Goal: Task Accomplishment & Management: Complete application form

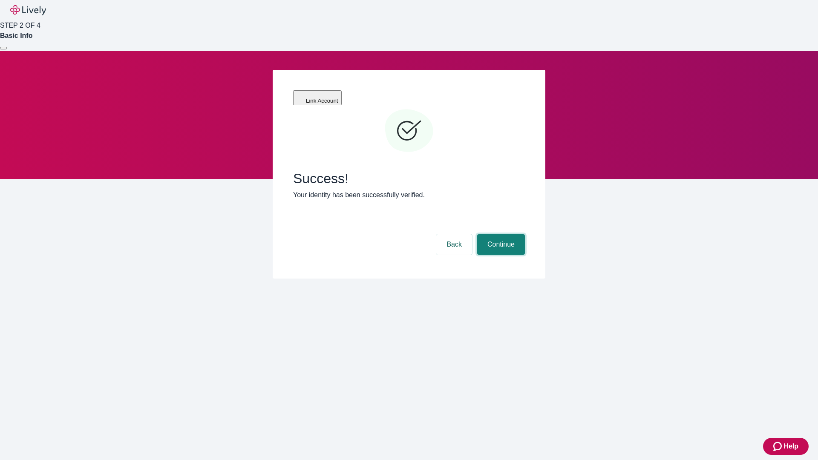
click at [500, 234] on button "Continue" at bounding box center [501, 244] width 48 height 20
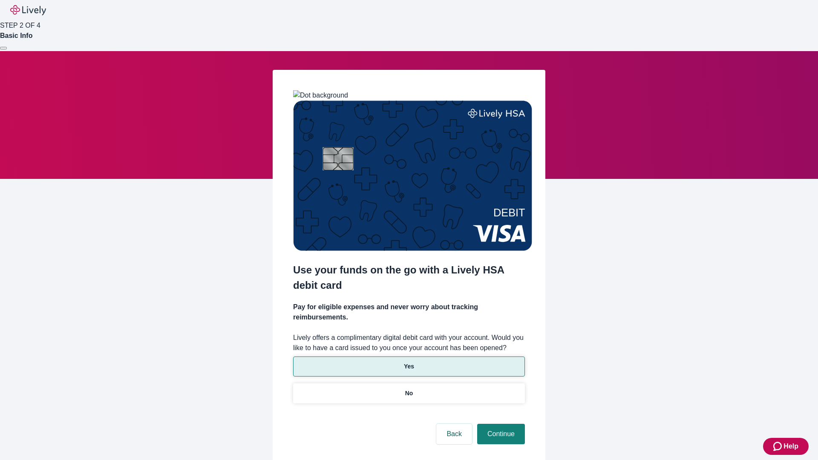
click at [409, 362] on p "Yes" at bounding box center [409, 366] width 10 height 9
click at [500, 424] on button "Continue" at bounding box center [501, 434] width 48 height 20
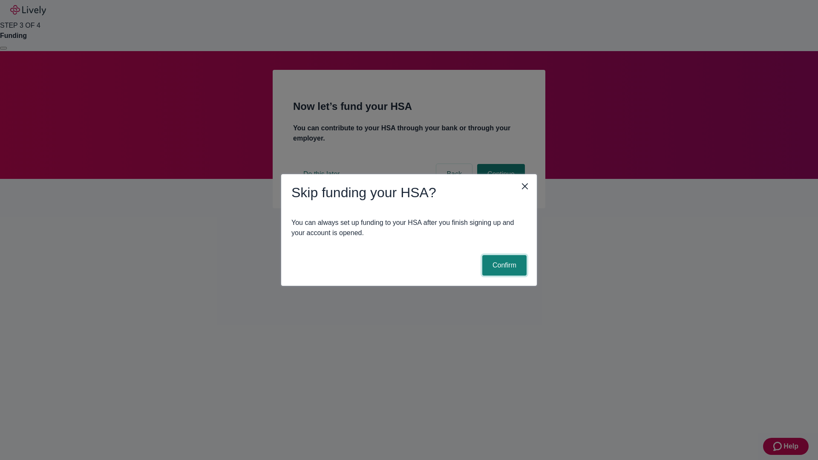
click at [503, 265] on button "Confirm" at bounding box center [504, 265] width 44 height 20
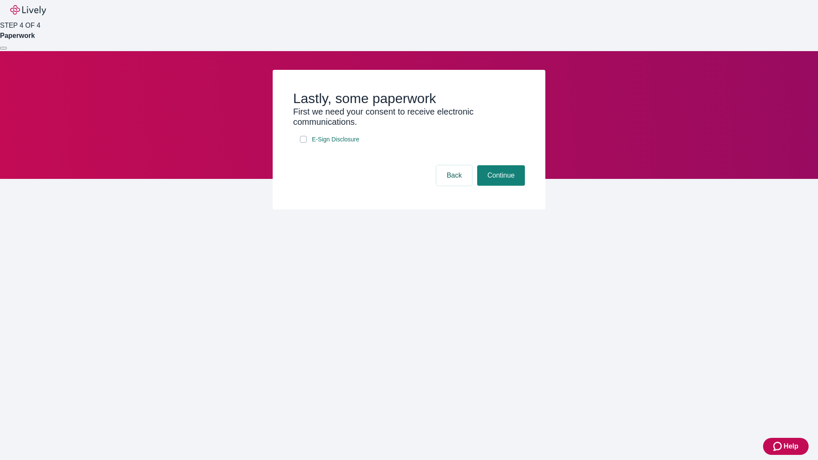
click at [303, 143] on input "E-Sign Disclosure" at bounding box center [303, 139] width 7 height 7
checkbox input "true"
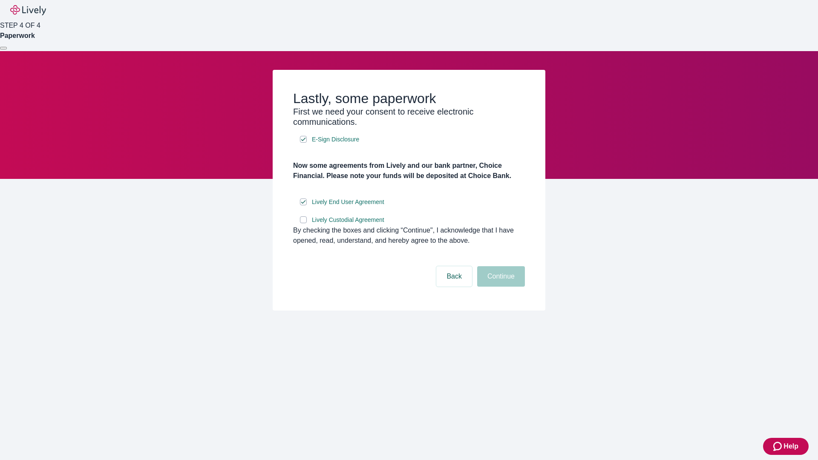
click at [303, 223] on input "Lively Custodial Agreement" at bounding box center [303, 219] width 7 height 7
checkbox input "true"
click at [500, 287] on button "Continue" at bounding box center [501, 276] width 48 height 20
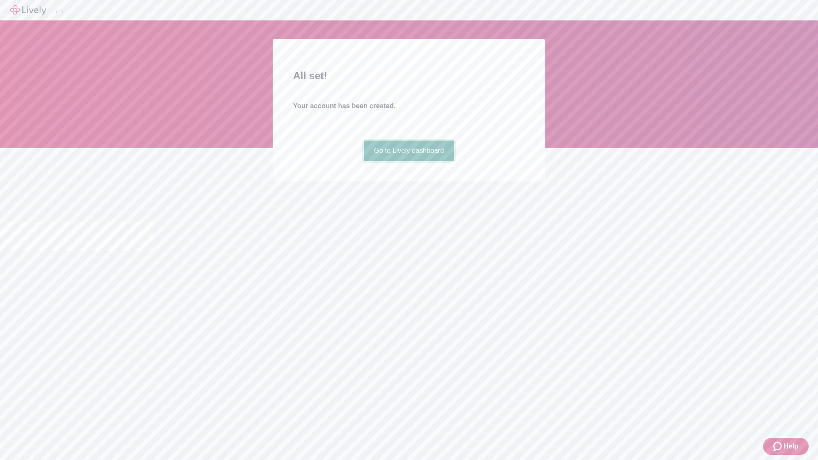
click at [409, 161] on link "Go to Lively dashboard" at bounding box center [409, 151] width 91 height 20
